Goal: Transaction & Acquisition: Purchase product/service

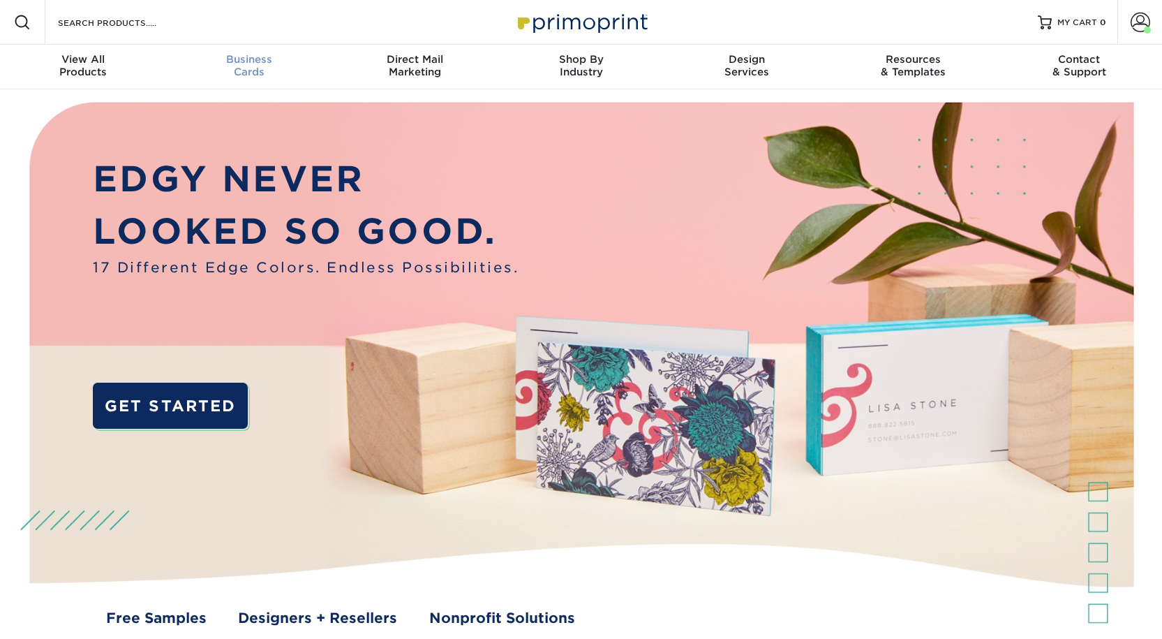
click at [233, 77] on div "Business Cards" at bounding box center [249, 65] width 166 height 25
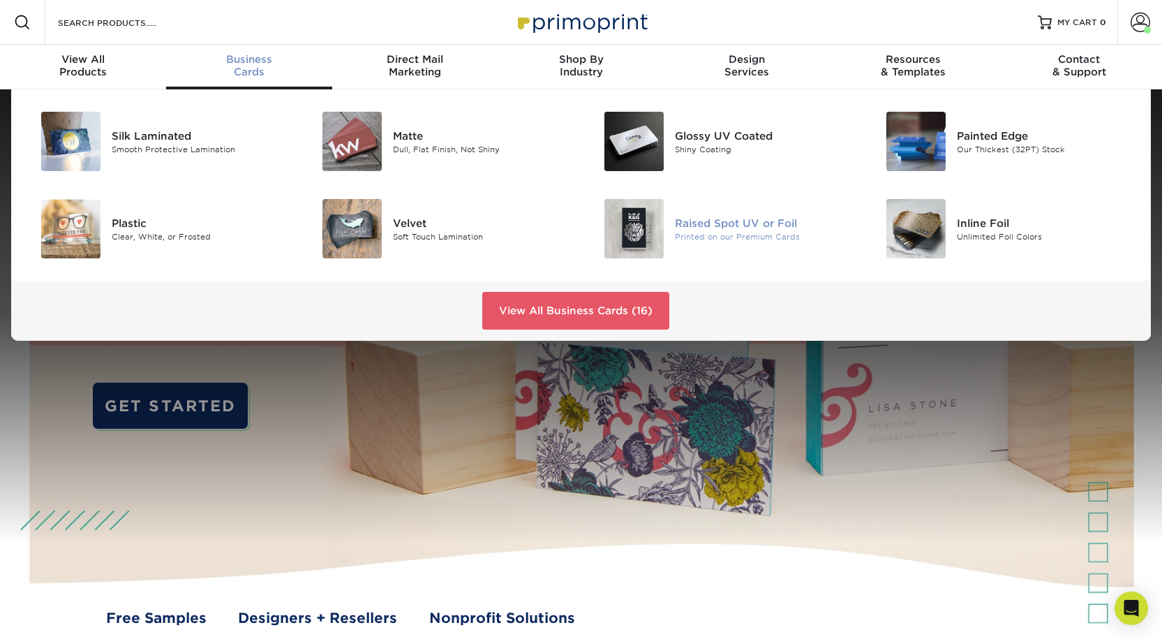
click at [746, 242] on div "Printed on our Premium Cards" at bounding box center [763, 236] width 177 height 12
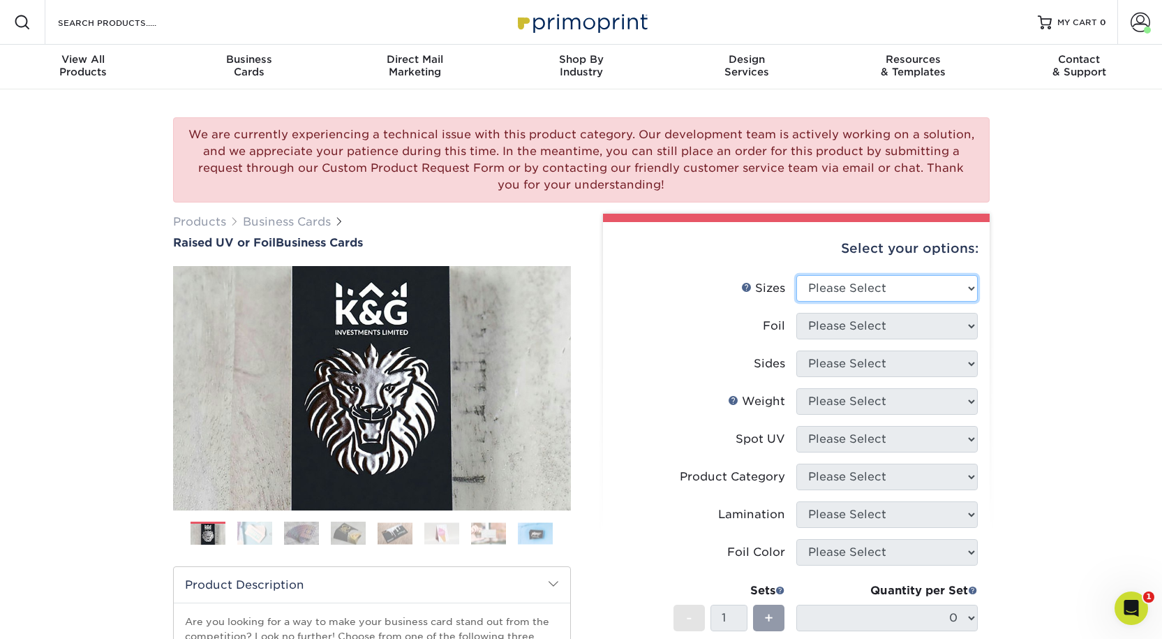
click at [849, 302] on select "Please Select 2" x 3.5" - Standard" at bounding box center [888, 288] width 182 height 27
select select "2.00x3.50"
click at [797, 302] on select "Please Select 2" x 3.5" - Standard" at bounding box center [888, 288] width 182 height 27
click at [838, 339] on select "Please Select No Yes" at bounding box center [888, 326] width 182 height 27
select select "0"
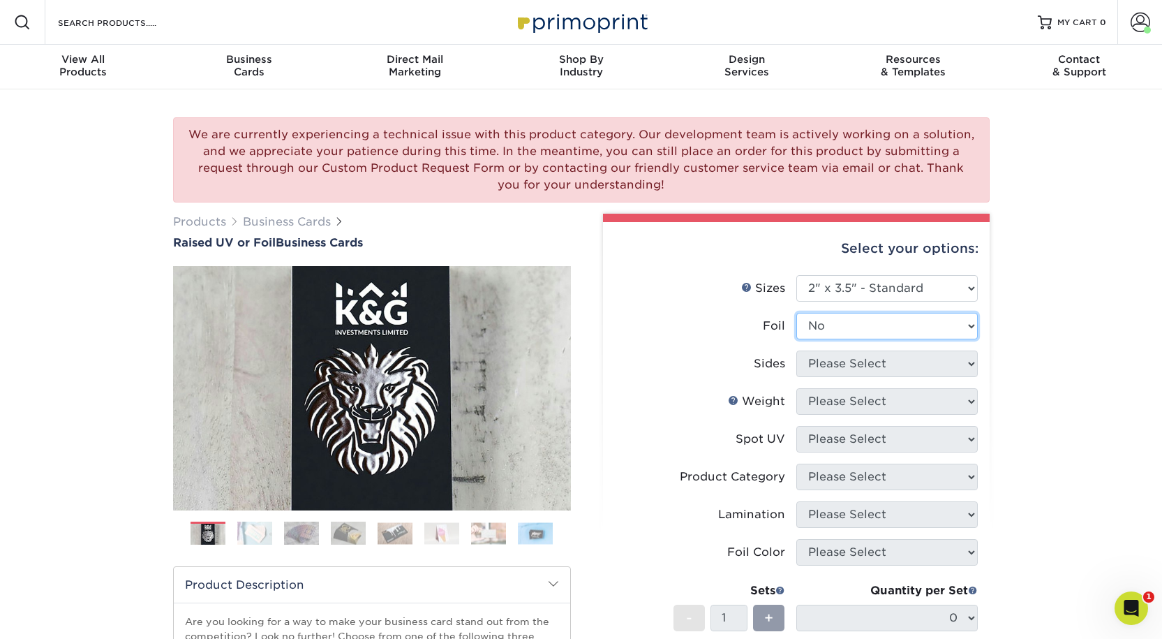
click at [797, 339] on select "Please Select No Yes" at bounding box center [888, 326] width 182 height 27
click at [827, 377] on select "Please Select Print Both Sides Print Front Only" at bounding box center [888, 363] width 182 height 27
select select "13abbda7-1d64-4f25-8bb2-c179b224825d"
click at [797, 377] on select "Please Select Print Both Sides Print Front Only" at bounding box center [888, 363] width 182 height 27
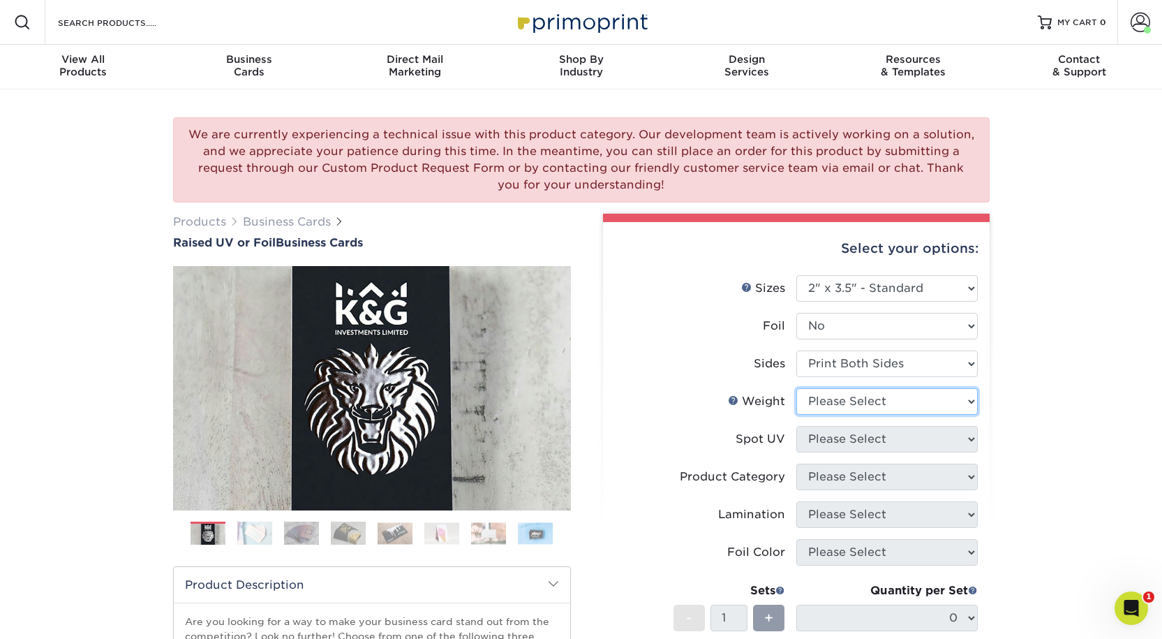
click at [823, 415] on select "Please Select 16PT" at bounding box center [888, 401] width 182 height 27
select select "16PT"
click at [797, 415] on select "Please Select 16PT" at bounding box center [888, 401] width 182 height 27
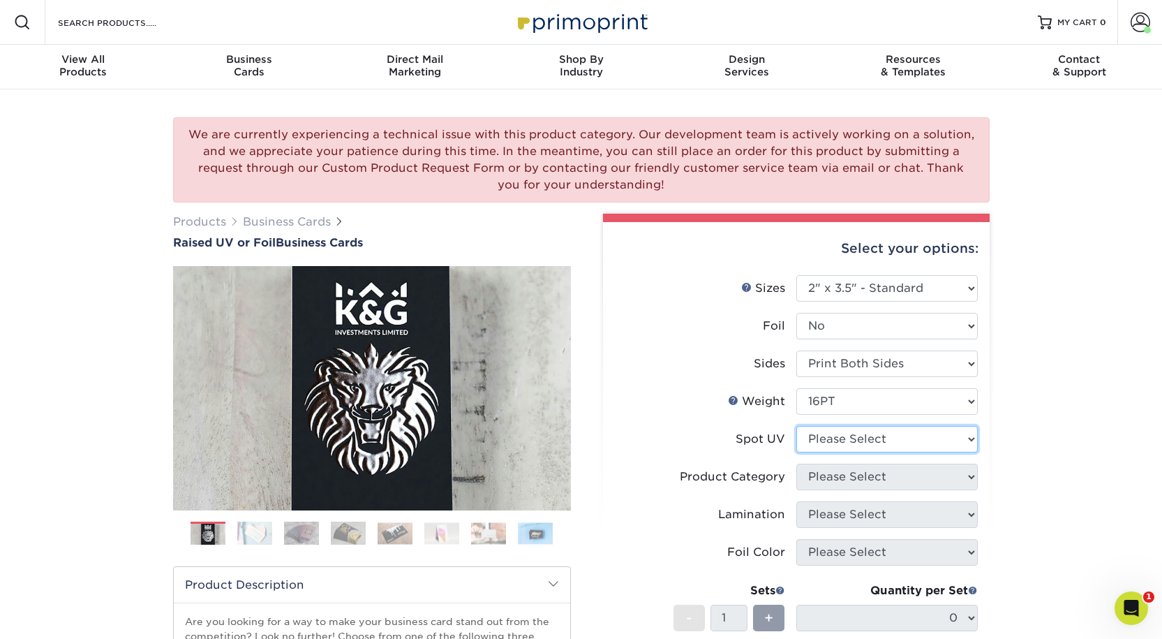
click at [825, 452] on select "Please Select No Spot UV Front Only" at bounding box center [888, 439] width 182 height 27
select select "3"
click at [797, 452] on select "Please Select No Spot UV Front Only" at bounding box center [888, 439] width 182 height 27
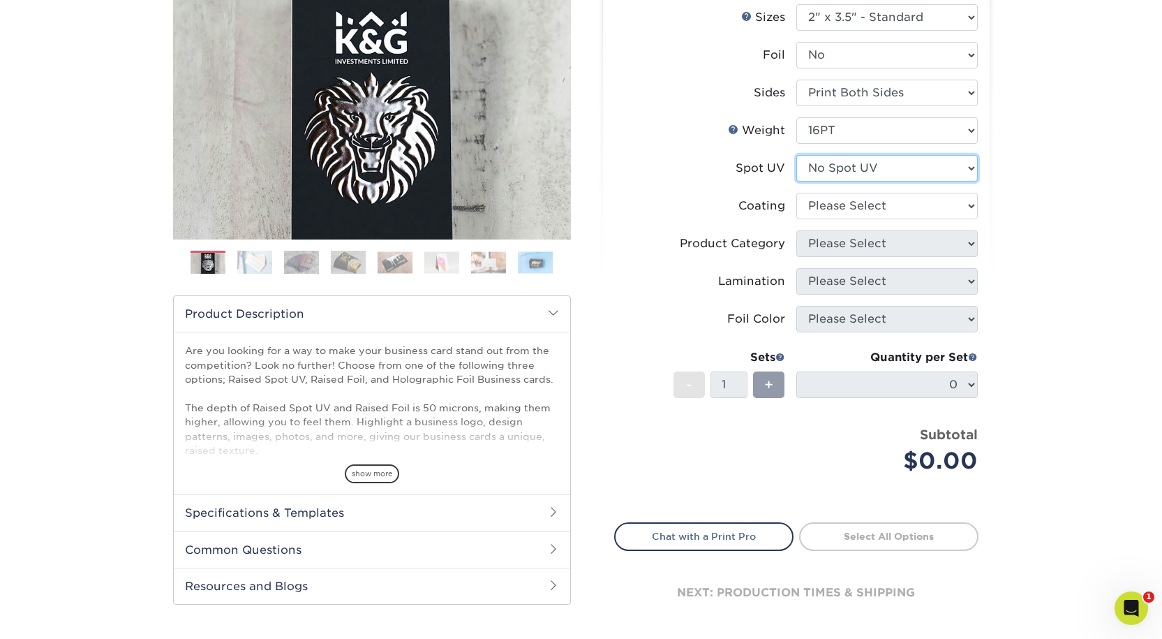
scroll to position [349, 0]
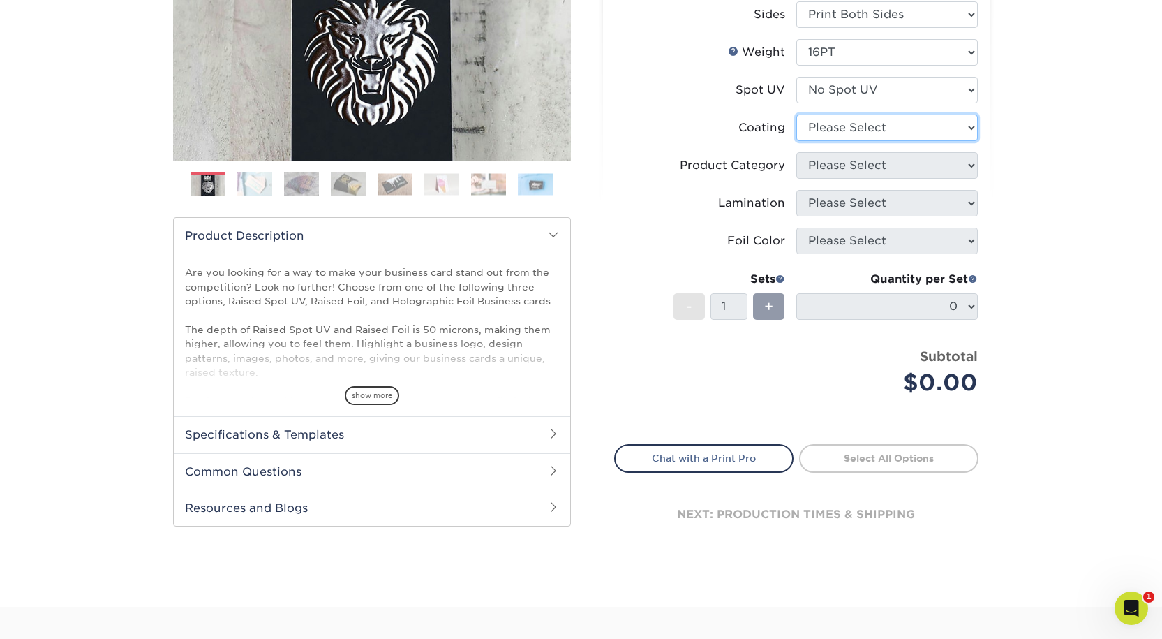
click at [827, 141] on select at bounding box center [888, 127] width 182 height 27
select select "3e7618de-abca-4bda-9f97-8b9129e913d8"
click at [797, 141] on select at bounding box center [888, 127] width 182 height 27
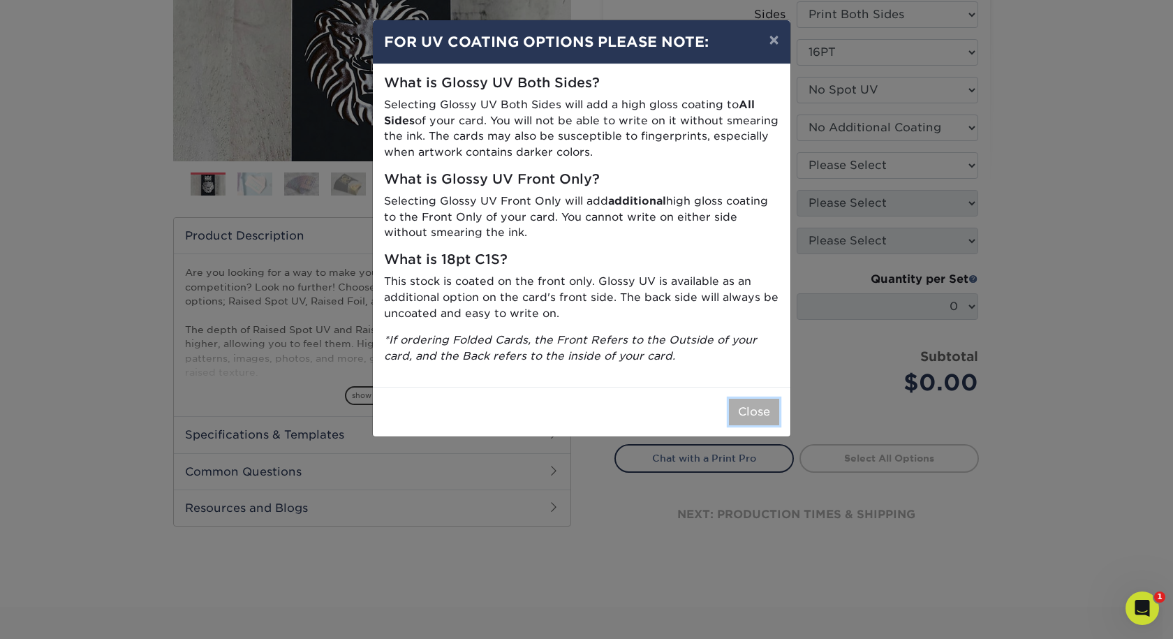
click at [736, 425] on button "Close" at bounding box center [754, 412] width 50 height 27
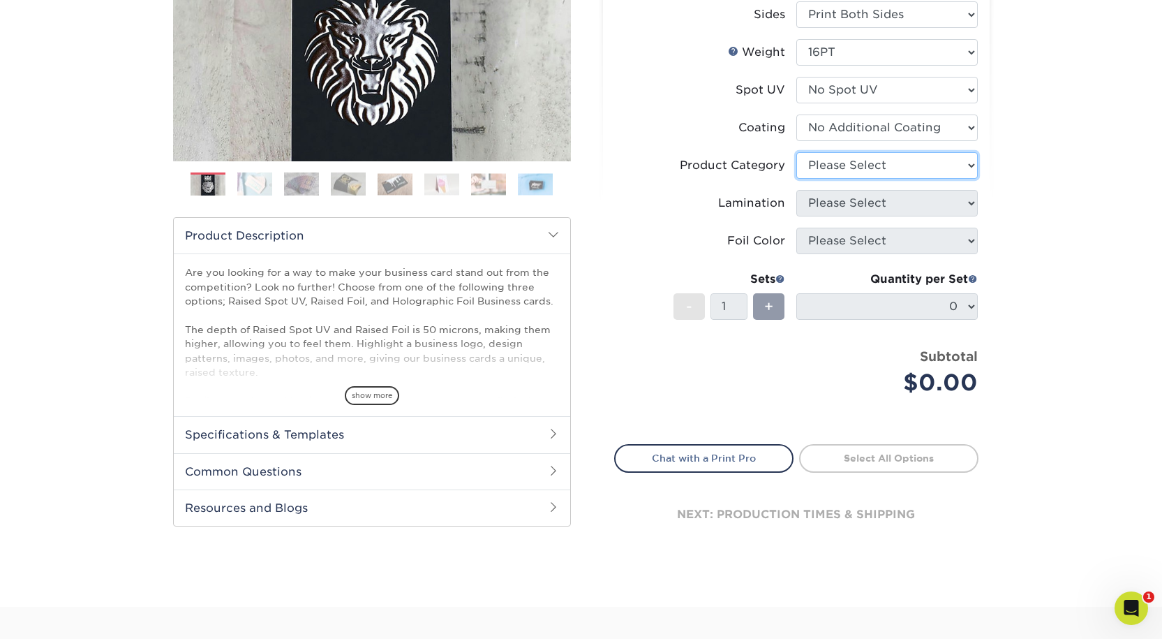
click at [966, 179] on select "Please Select" at bounding box center [888, 165] width 182 height 27
